Goal: Navigation & Orientation: Find specific page/section

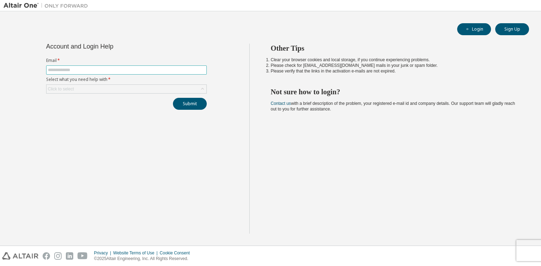
click at [99, 70] on input "text" at bounding box center [126, 70] width 157 height 6
type input "**********"
click at [153, 92] on div "Click to select" at bounding box center [127, 89] width 160 height 8
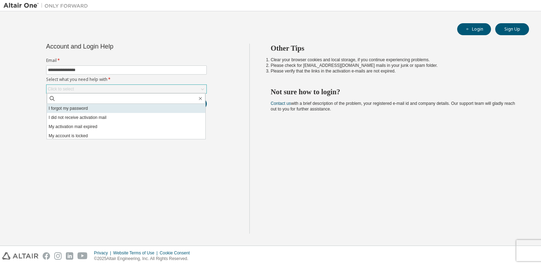
click at [116, 110] on li "I forgot my password" at bounding box center [126, 108] width 159 height 9
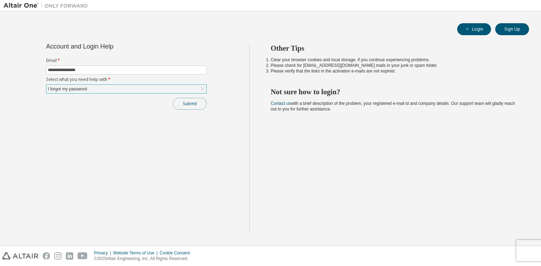
click at [190, 104] on button "Submit" at bounding box center [190, 104] width 34 height 12
click at [195, 103] on button "Submit" at bounding box center [190, 104] width 34 height 12
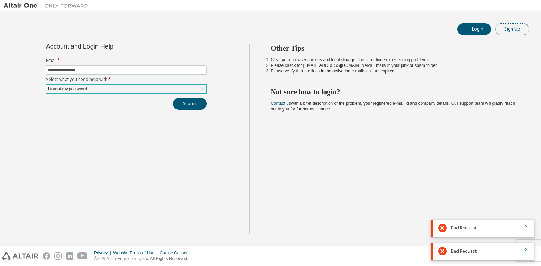
click at [513, 29] on button "Sign Up" at bounding box center [512, 29] width 34 height 12
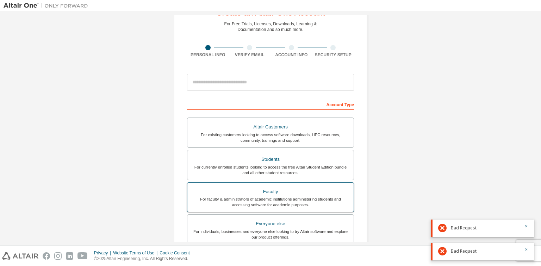
scroll to position [113, 0]
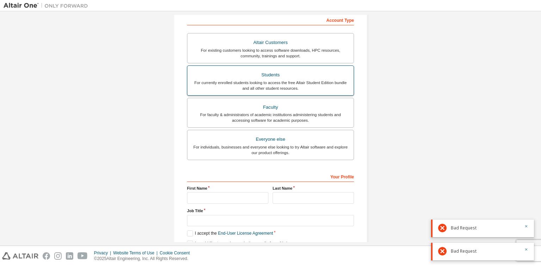
click at [274, 80] on div "For currently enrolled students looking to access the free Altair Student Editi…" at bounding box center [271, 85] width 158 height 11
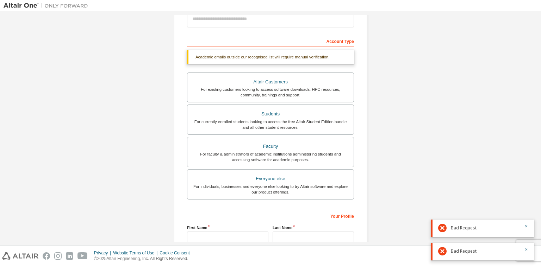
scroll to position [162, 0]
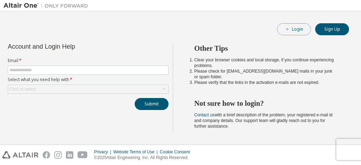
click at [298, 29] on button "Login" at bounding box center [294, 29] width 34 height 12
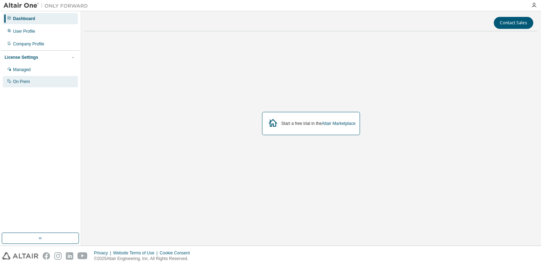
click at [25, 82] on div "On Prem" at bounding box center [21, 82] width 17 height 6
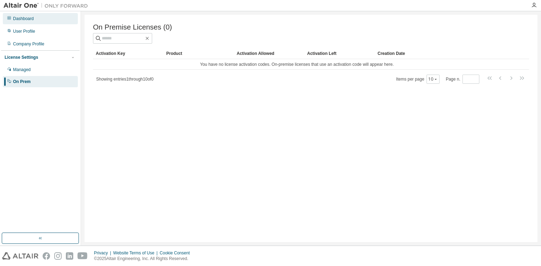
click at [40, 19] on div "Dashboard" at bounding box center [40, 18] width 75 height 11
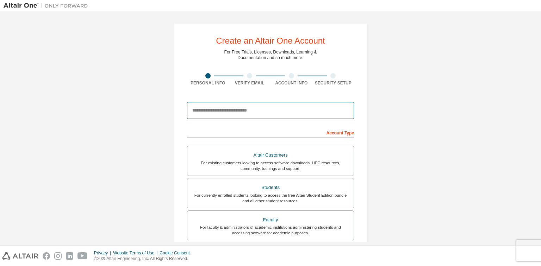
click at [277, 114] on input "email" at bounding box center [270, 110] width 167 height 17
type input "**********"
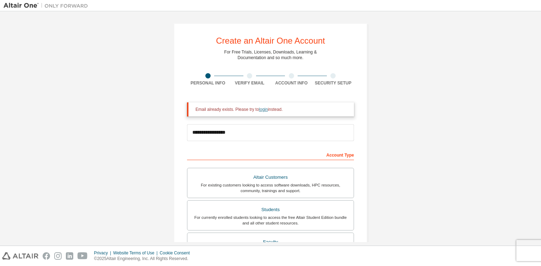
click at [261, 110] on link "login" at bounding box center [263, 109] width 9 height 5
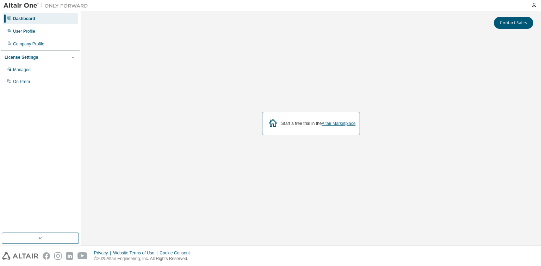
click at [331, 125] on link "Altair Marketplace" at bounding box center [339, 123] width 34 height 5
